Goal: Transaction & Acquisition: Book appointment/travel/reservation

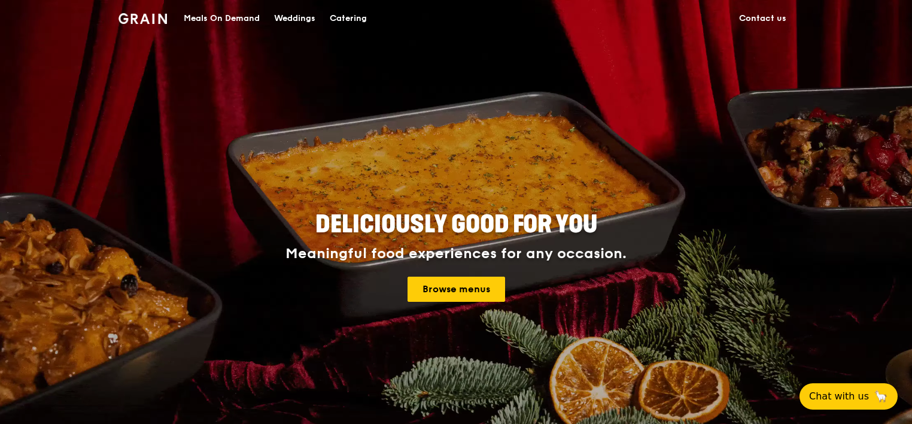
click at [354, 22] on div "Catering" at bounding box center [348, 19] width 37 height 36
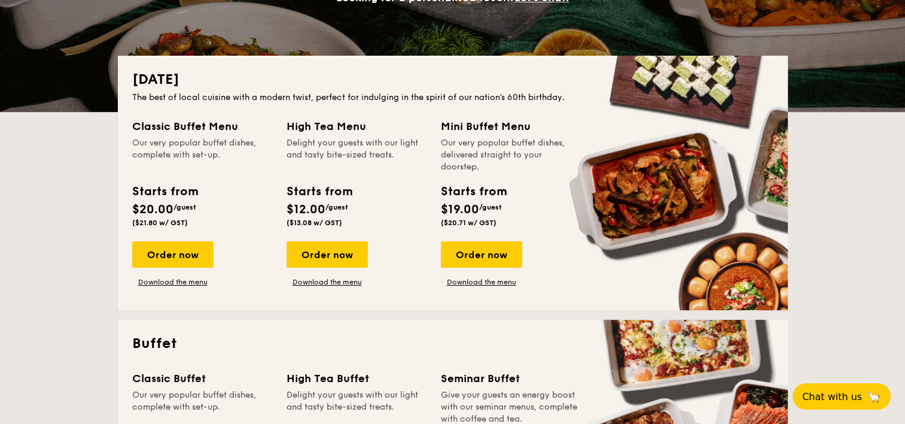
scroll to position [239, 0]
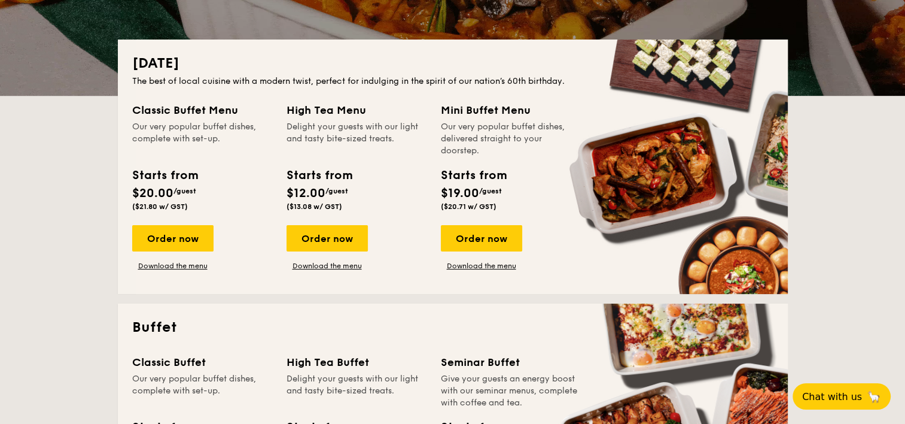
scroll to position [0, 0]
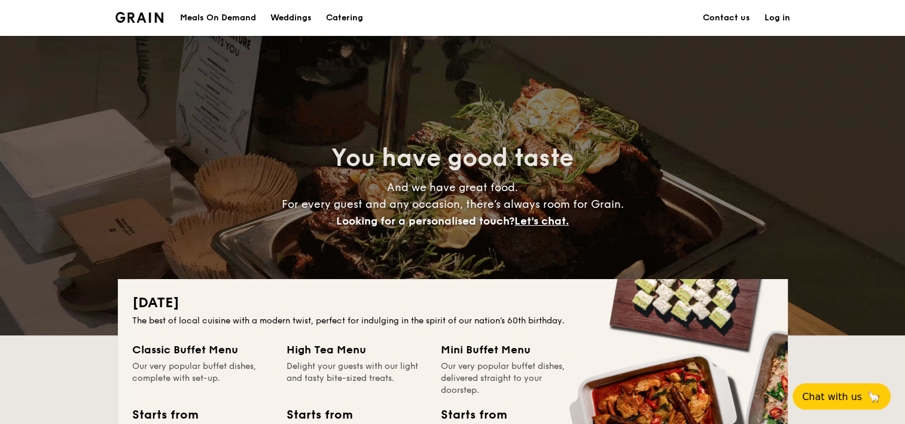
click at [156, 24] on li at bounding box center [144, 18] width 58 height 36
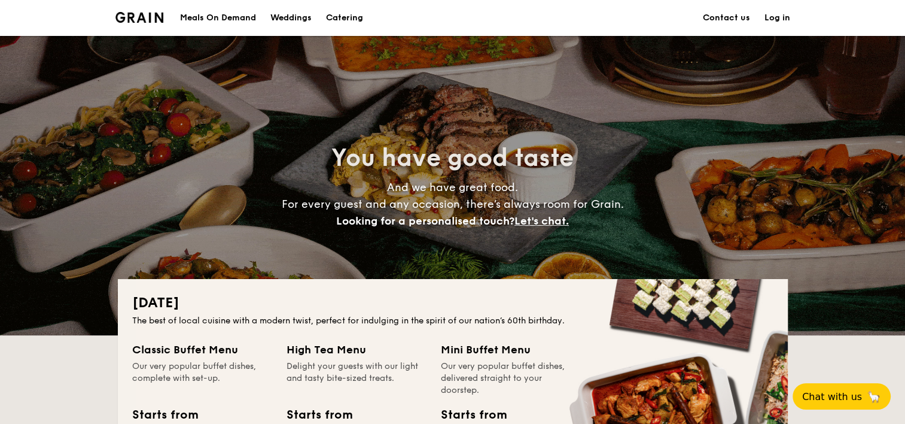
click at [148, 14] on img at bounding box center [139, 17] width 48 height 11
